Goal: Information Seeking & Learning: Learn about a topic

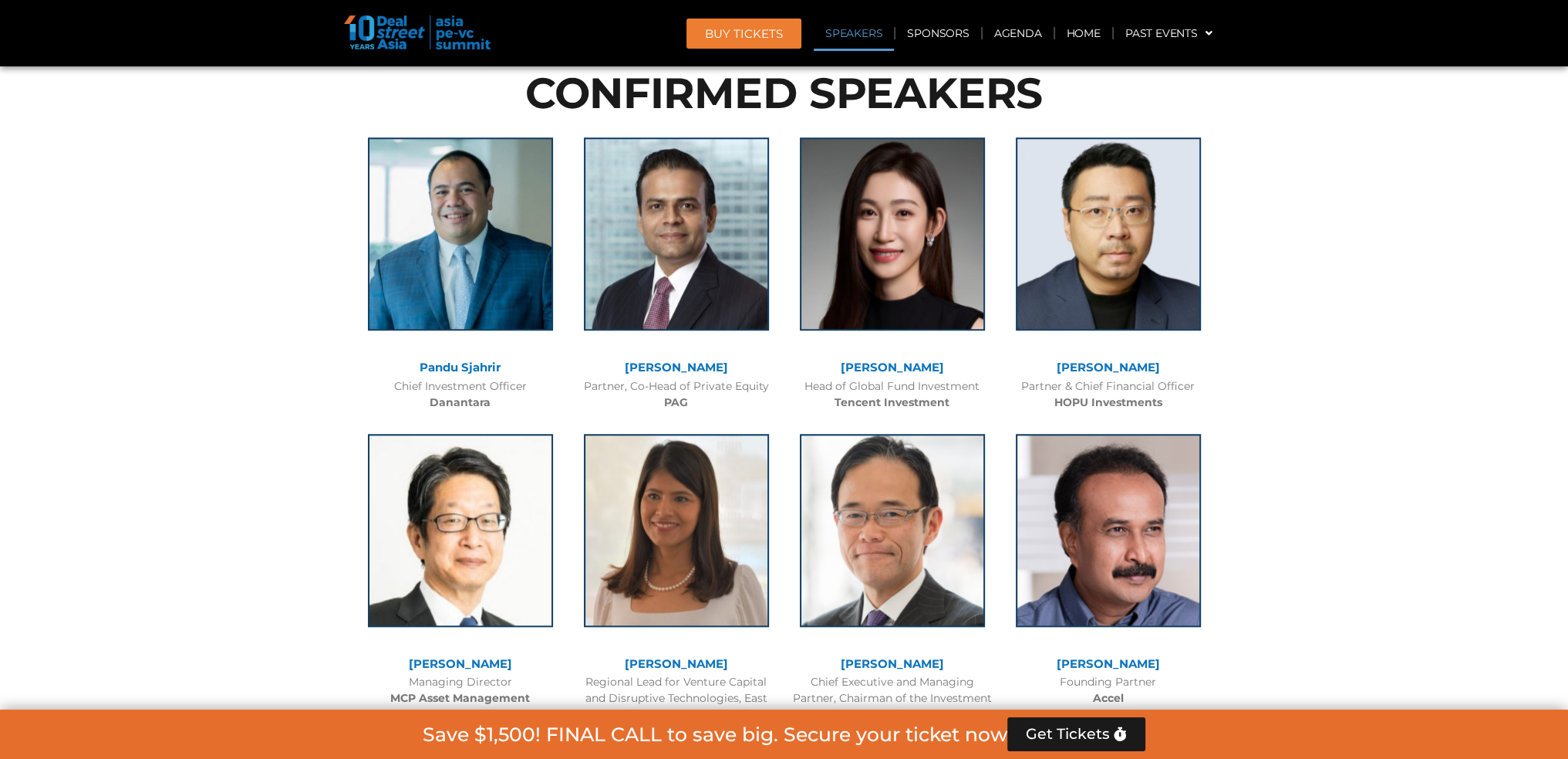
scroll to position [1697, 0]
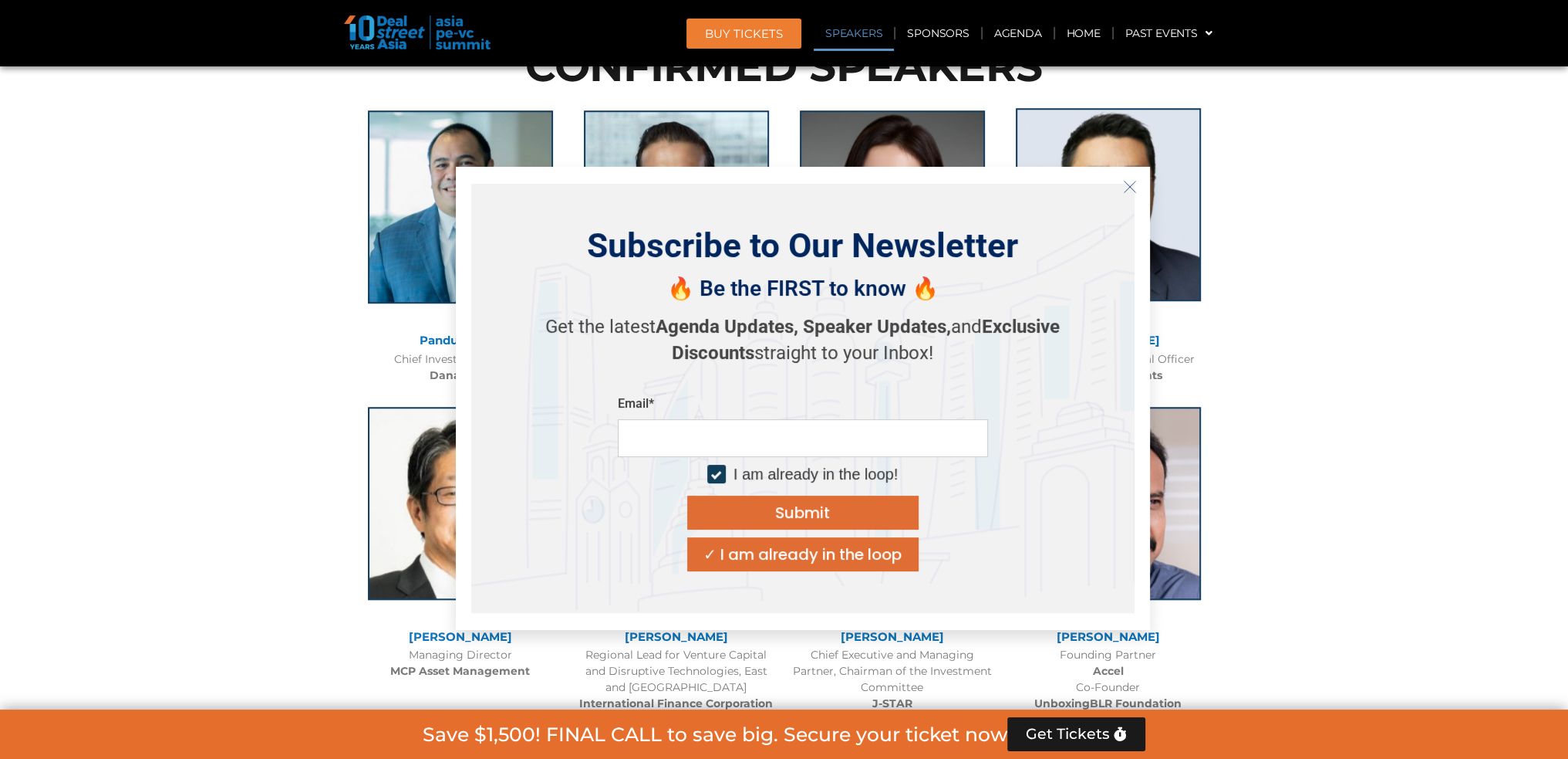
drag, startPoint x: 1126, startPoint y: 186, endPoint x: 1144, endPoint y: 194, distance: 19.7
click at [1126, 186] on icon "Close" at bounding box center [1130, 186] width 14 height 14
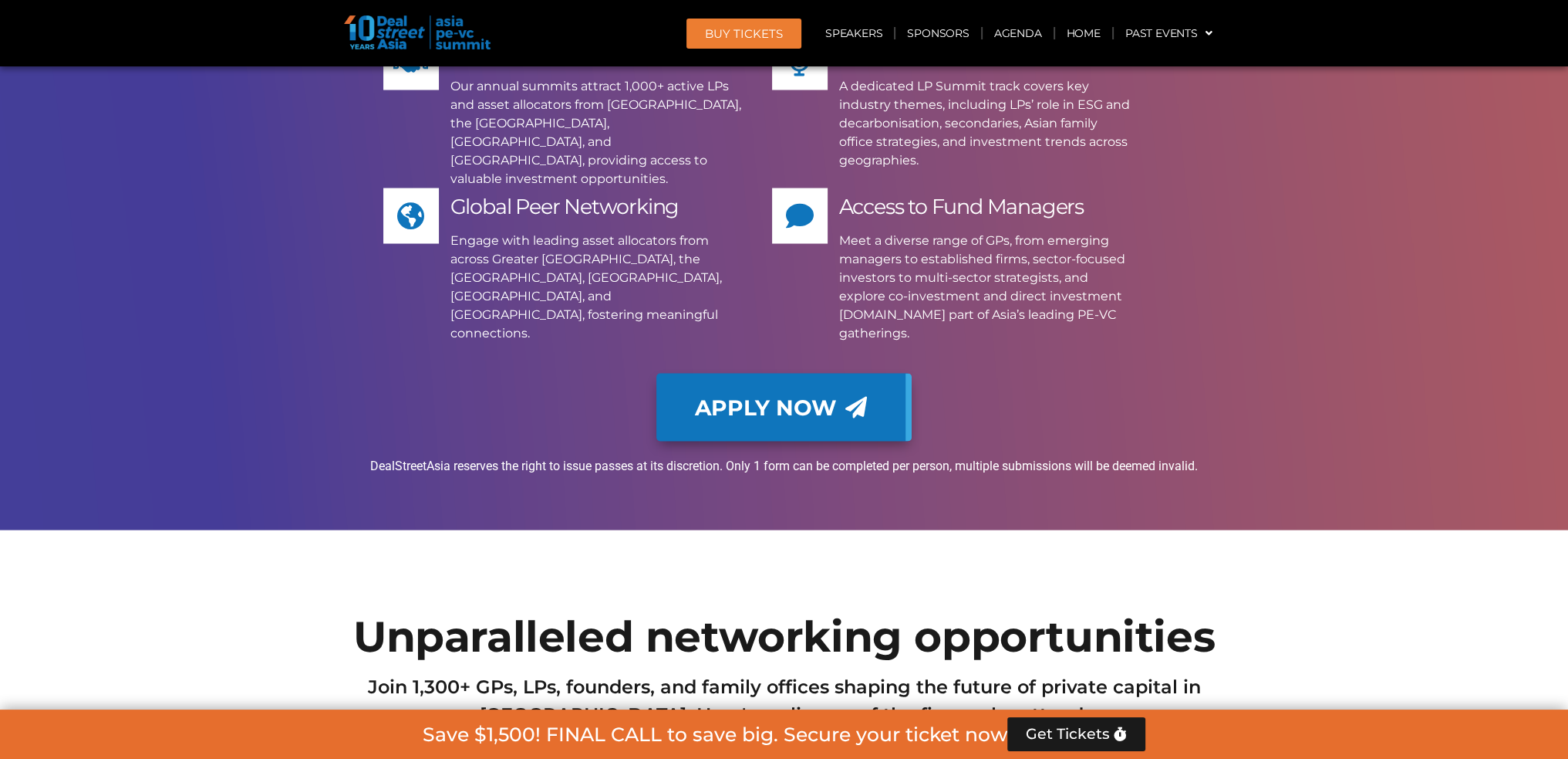
scroll to position [10446, 0]
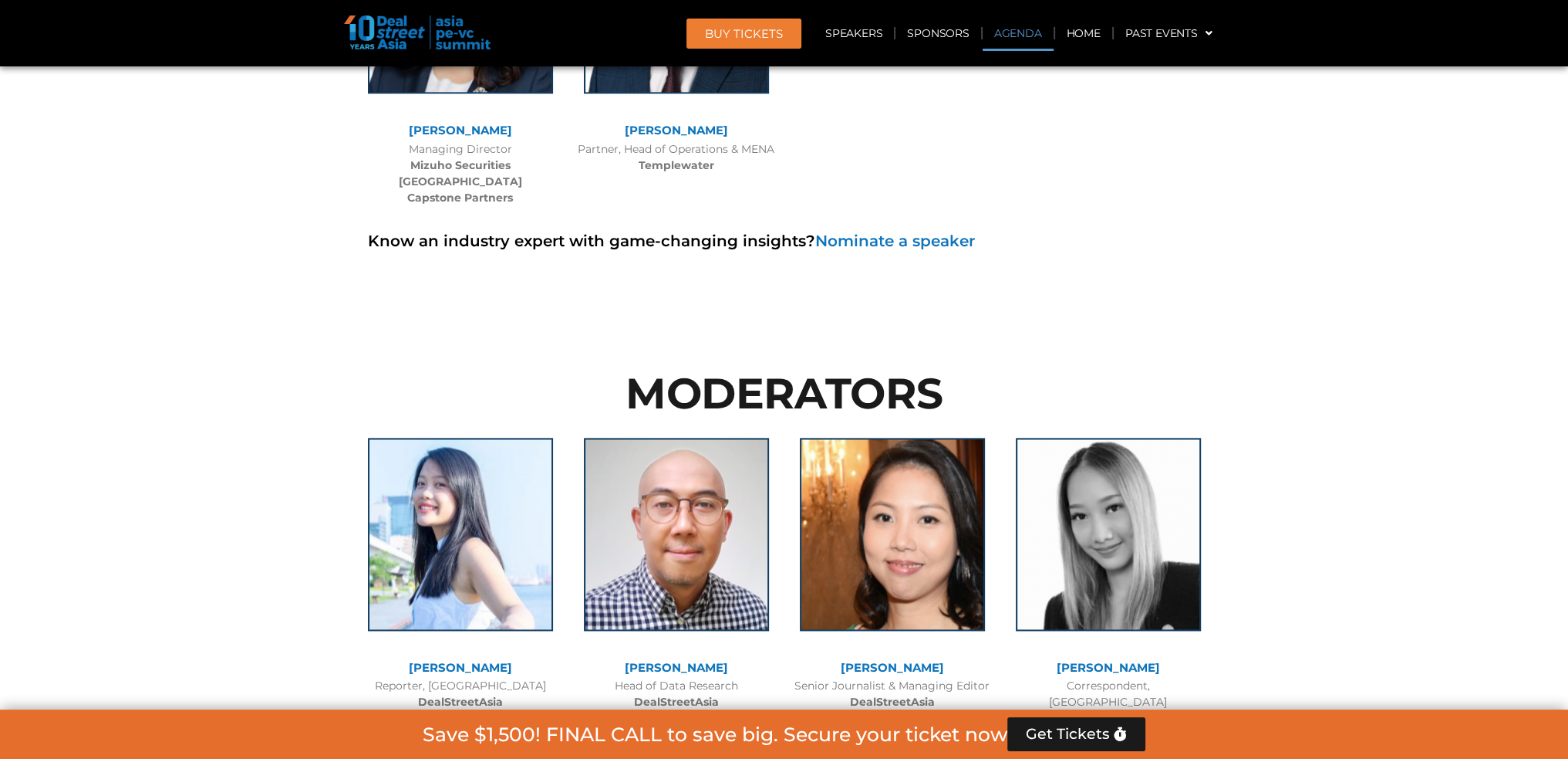
click at [1014, 28] on link "Agenda" at bounding box center [1018, 33] width 71 height 35
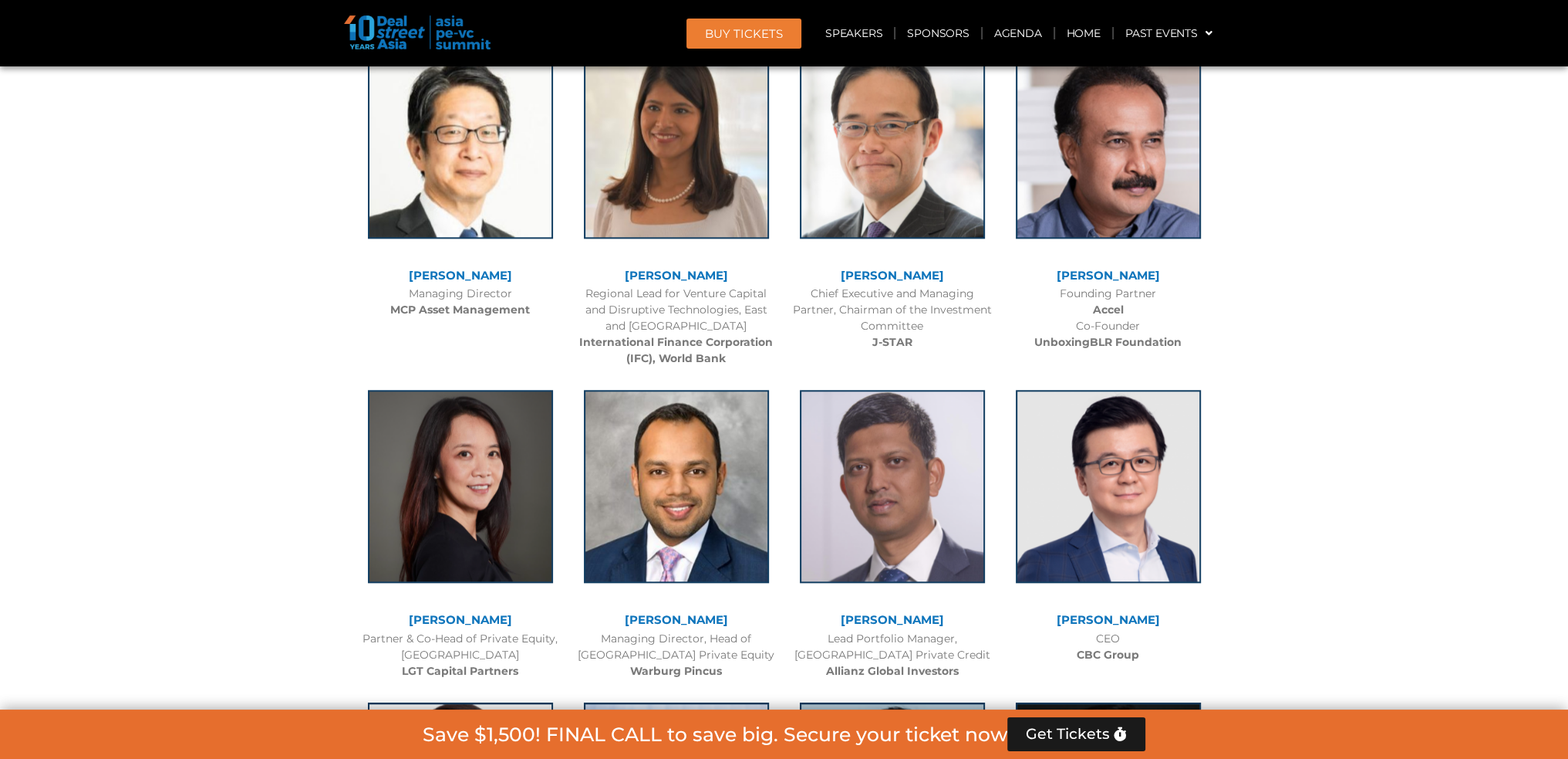
scroll to position [806, 0]
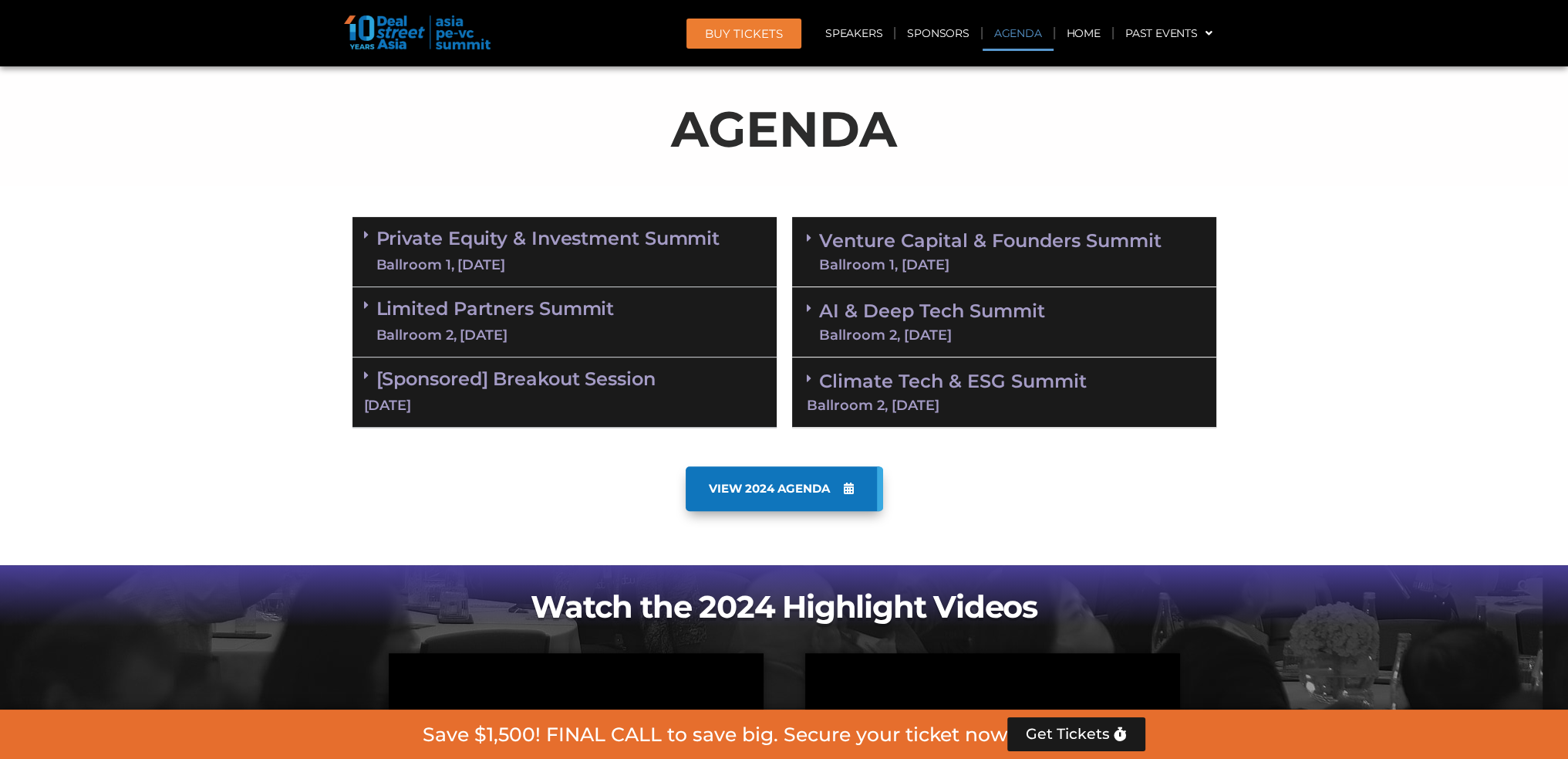
click at [670, 255] on div "Ballroom 1, [DATE]" at bounding box center [548, 265] width 344 height 19
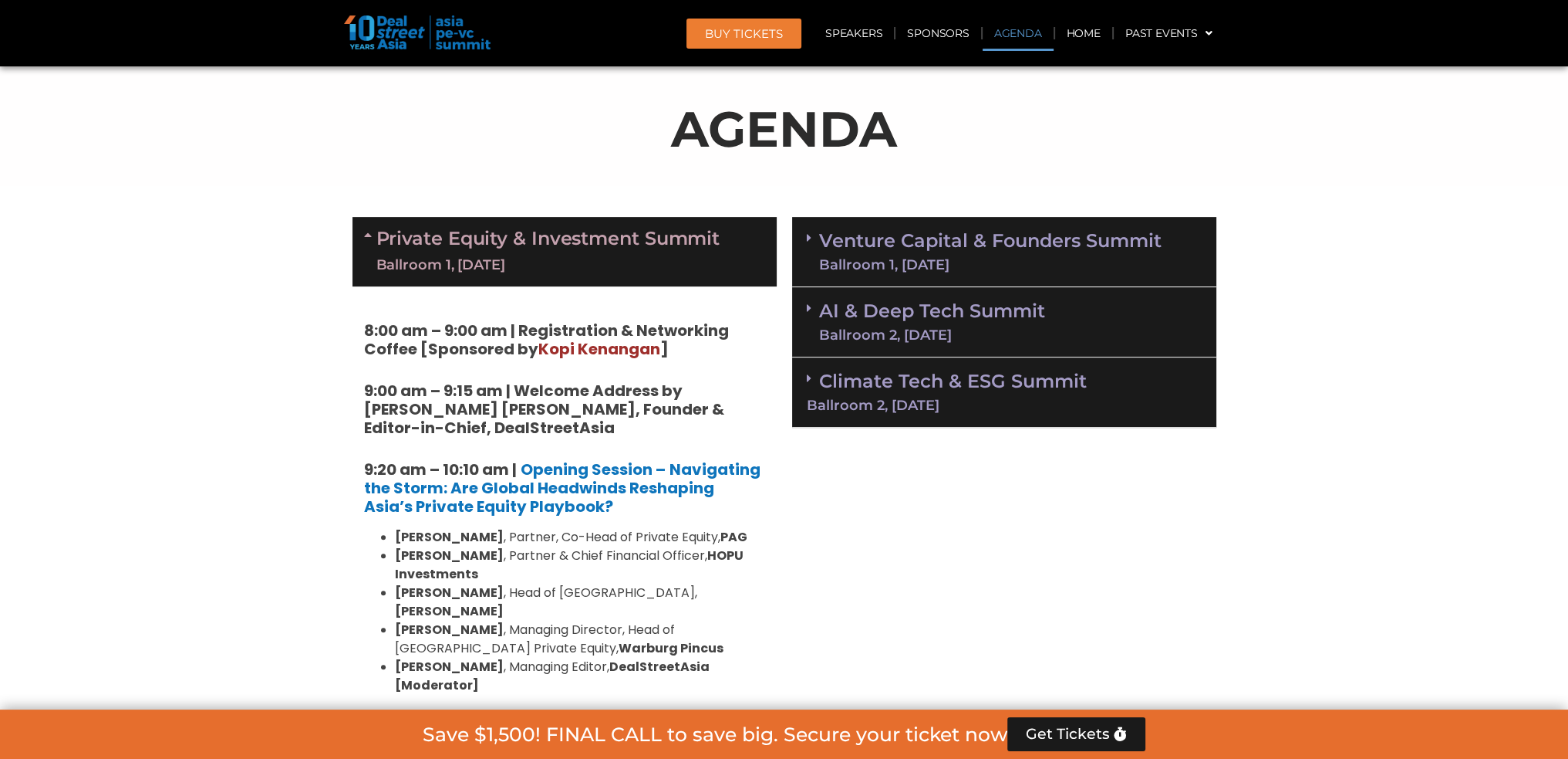
click at [1009, 40] on link "Agenda" at bounding box center [1018, 33] width 71 height 35
click at [613, 222] on div "Private Equity & Investment Summit Ballroom 1, 10 Sept" at bounding box center [565, 251] width 424 height 70
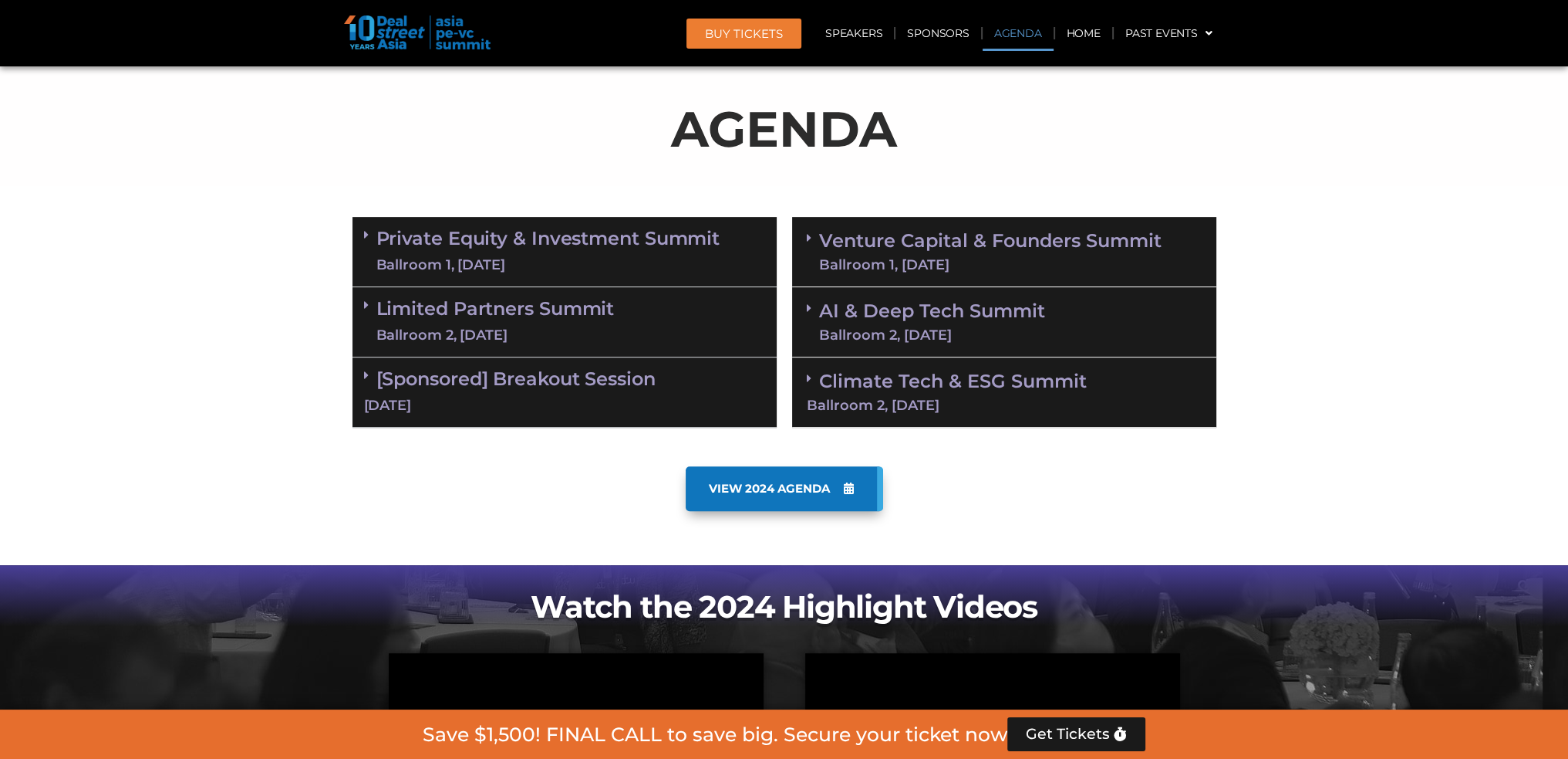
click at [623, 279] on div "Private Equity & Investment Summit Ballroom 1, 10 Sept" at bounding box center [565, 251] width 424 height 70
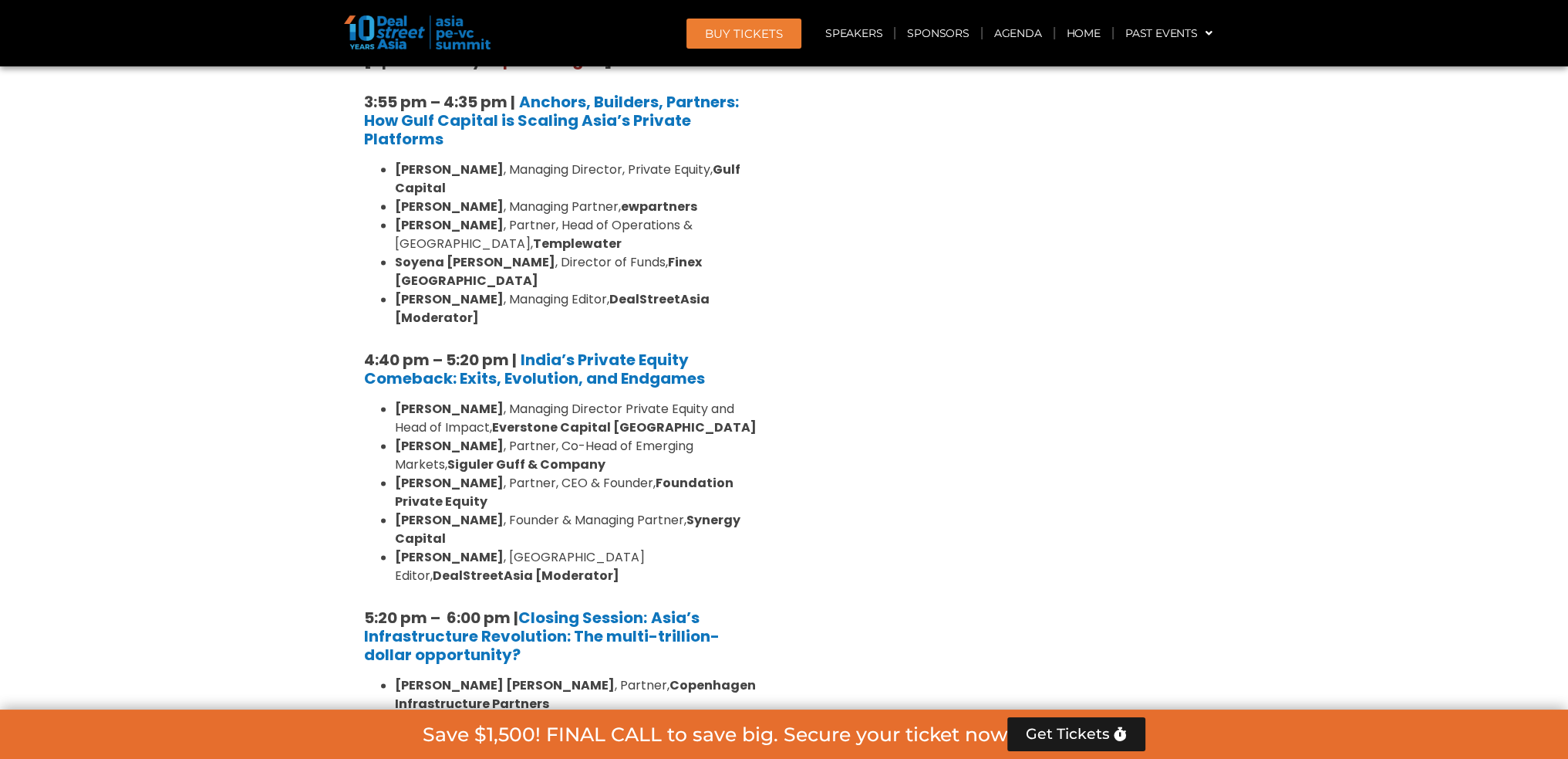
scroll to position [2889, 0]
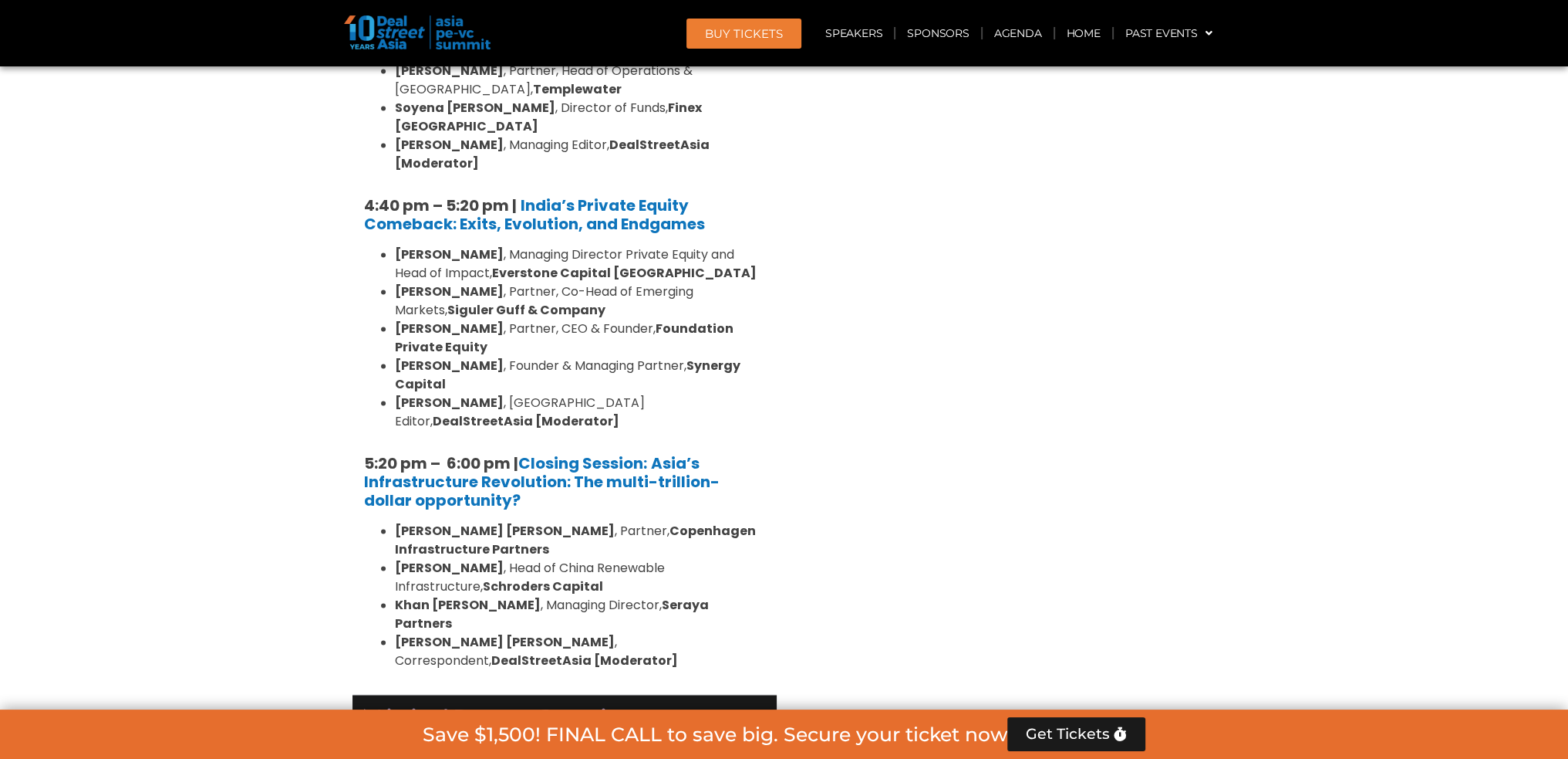
click at [652, 694] on div "Limited Partners Summit Ballroom 2, 10 Sept" at bounding box center [565, 729] width 424 height 70
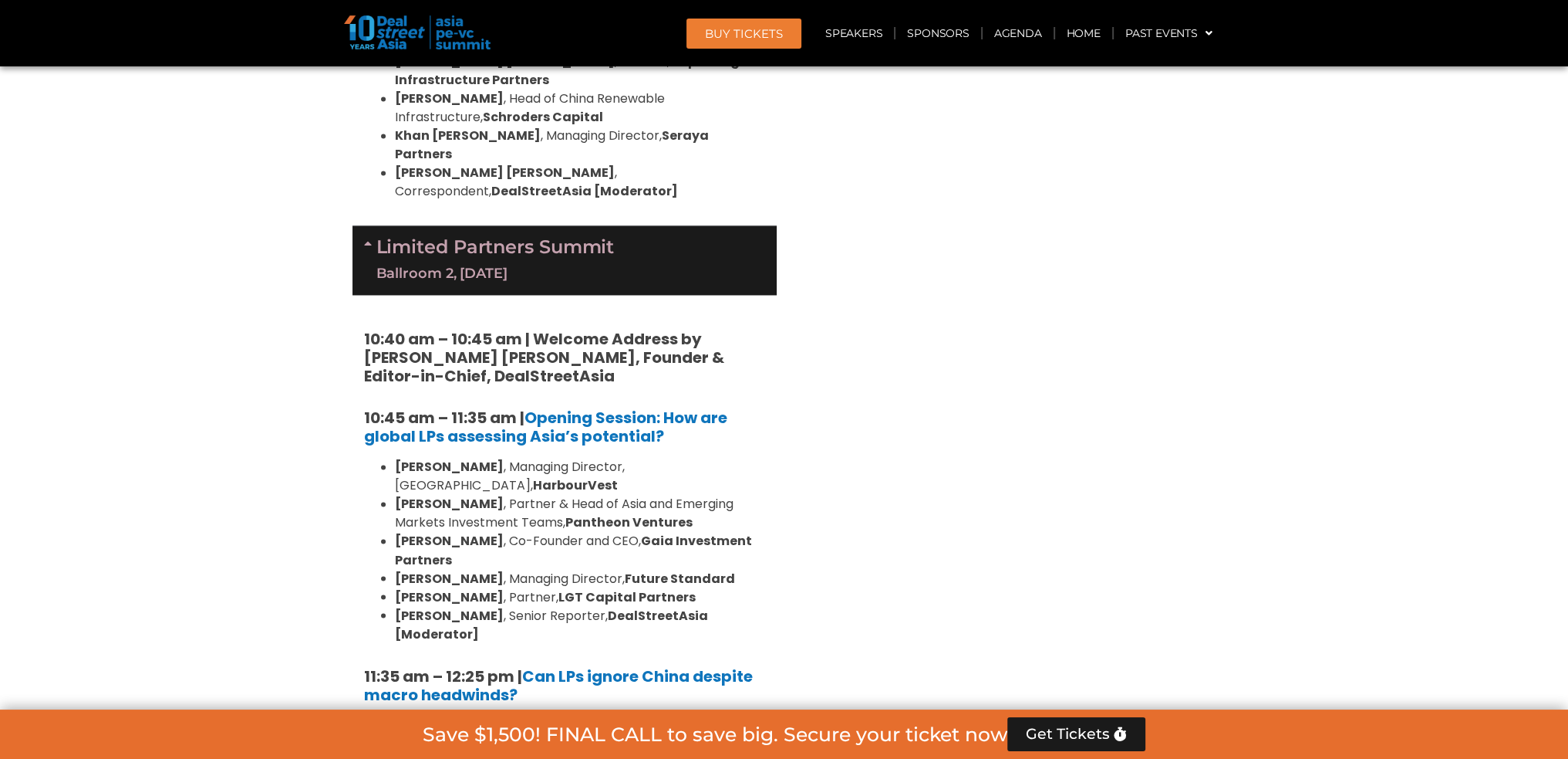
scroll to position [3429, 0]
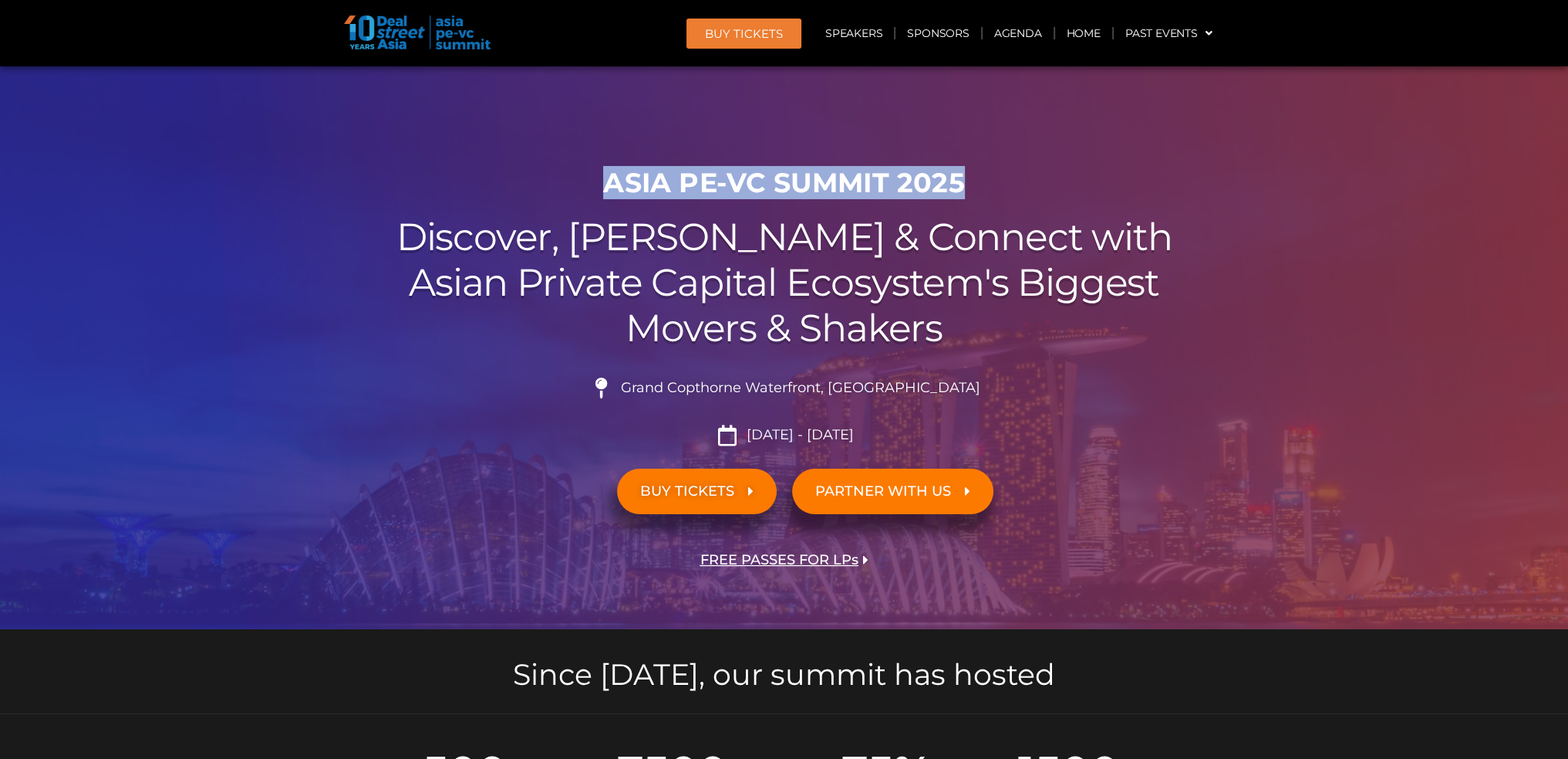
drag, startPoint x: 604, startPoint y: 182, endPoint x: 968, endPoint y: 190, distance: 364.1
click at [968, 190] on h1 "ASIA PE-VC Summit 2025" at bounding box center [784, 183] width 864 height 33
copy h1 "ASIA PE-VC Summit 2025"
